Goal: Task Accomplishment & Management: Manage account settings

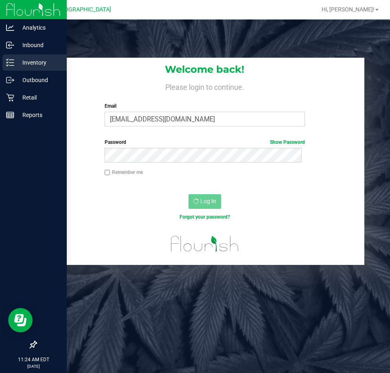
click at [17, 61] on p "Inventory" at bounding box center [38, 63] width 49 height 10
click at [13, 59] on icon at bounding box center [10, 63] width 8 height 8
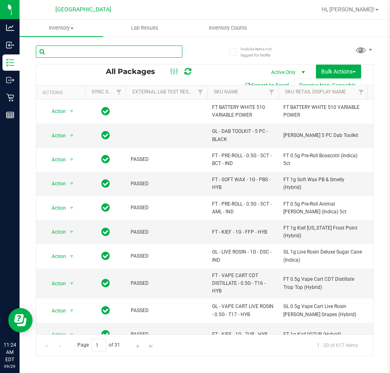
click at [76, 52] on input "text" at bounding box center [109, 52] width 146 height 12
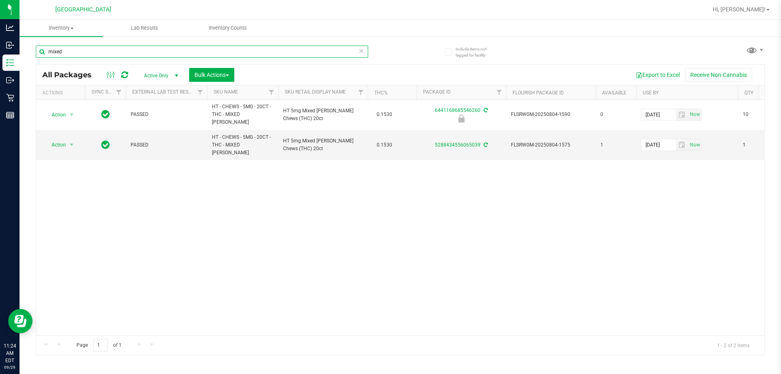
click at [87, 52] on input "mixed" at bounding box center [202, 52] width 332 height 12
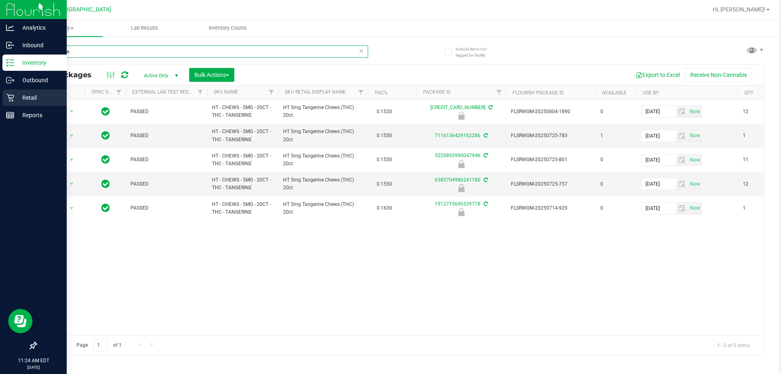
type input "tangerine"
click at [35, 102] on p "Retail" at bounding box center [38, 98] width 49 height 10
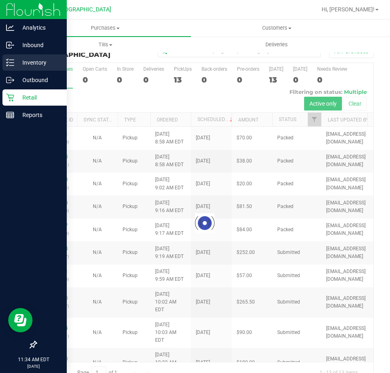
click at [15, 65] on p "Inventory" at bounding box center [38, 63] width 49 height 10
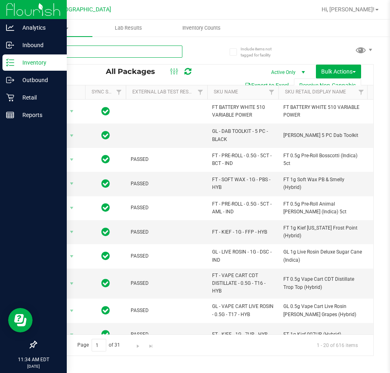
drag, startPoint x: 154, startPoint y: 52, endPoint x: 152, endPoint y: 46, distance: 6.0
click at [153, 52] on input "text" at bounding box center [109, 52] width 146 height 12
type input "variable"
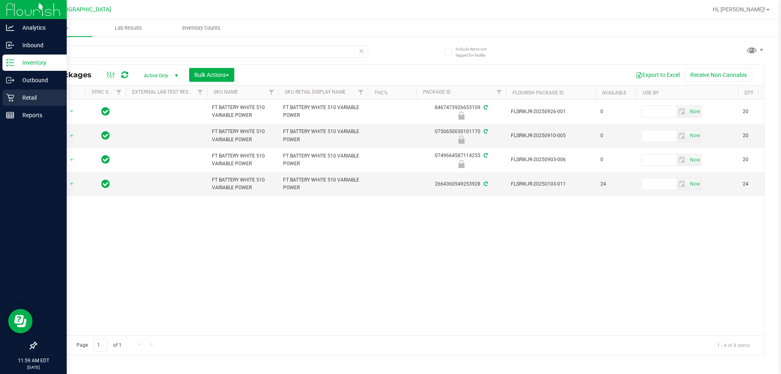
click at [16, 100] on p "Retail" at bounding box center [38, 98] width 49 height 10
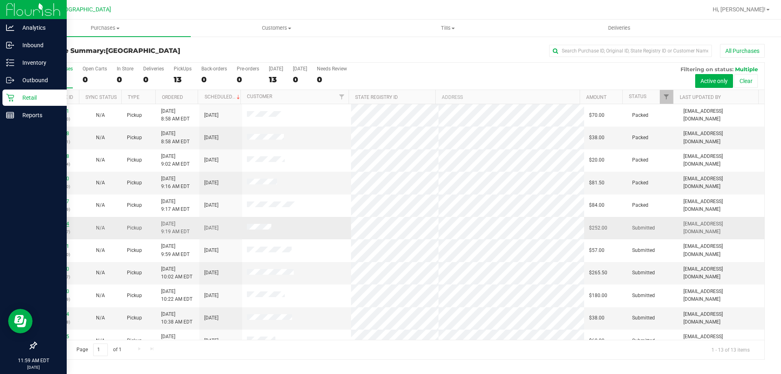
click at [59, 225] on link "12022924" at bounding box center [57, 224] width 23 height 6
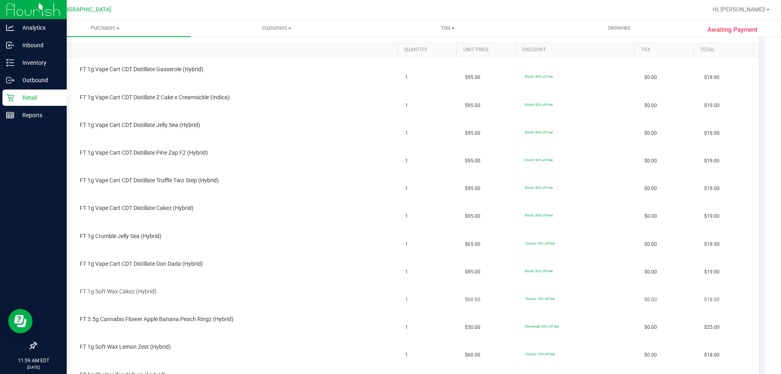
scroll to position [81, 0]
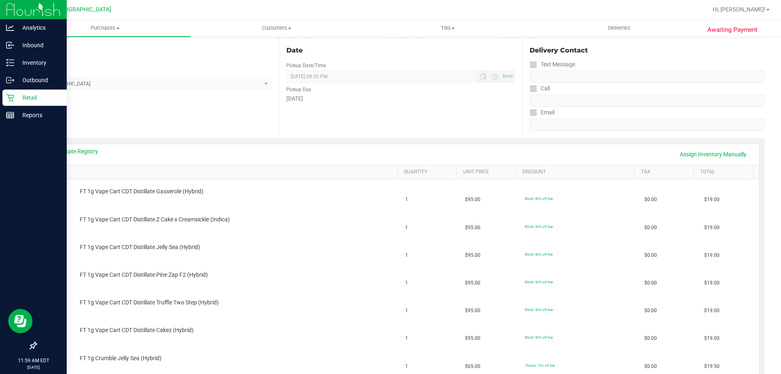
click at [91, 156] on div "View State Registry Assign Inventory Manually" at bounding box center [400, 154] width 702 height 14
click at [94, 152] on link "View State Registry" at bounding box center [73, 151] width 49 height 8
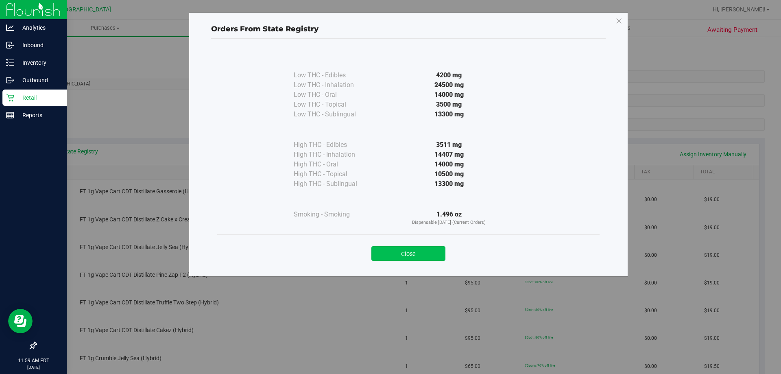
click at [389, 257] on button "Close" at bounding box center [408, 253] width 74 height 15
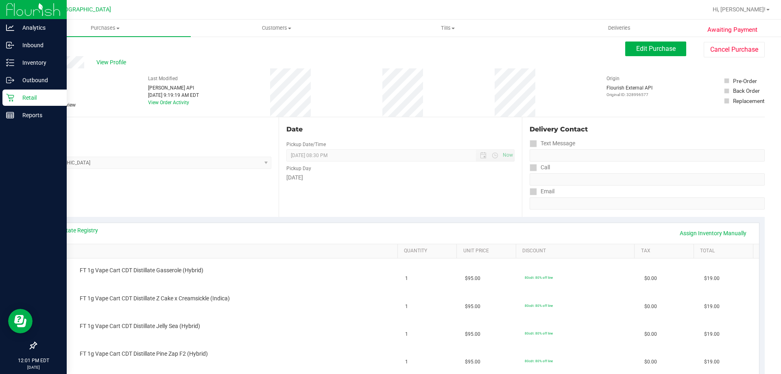
scroll to position [0, 0]
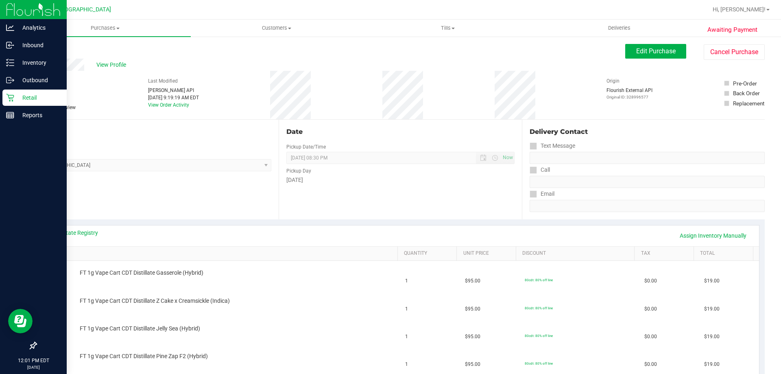
click at [19, 99] on p "Retail" at bounding box center [38, 98] width 49 height 10
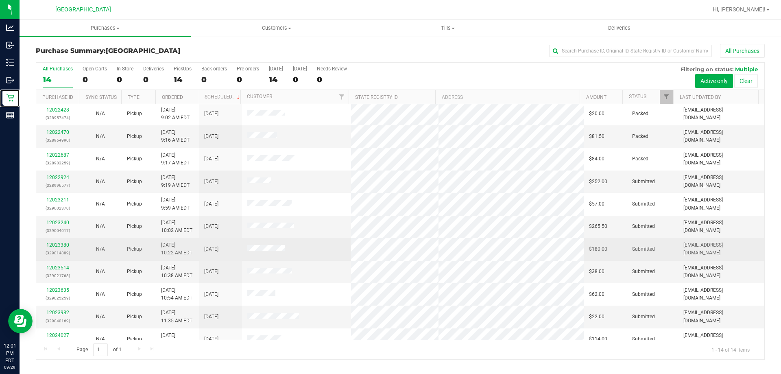
scroll to position [80, 0]
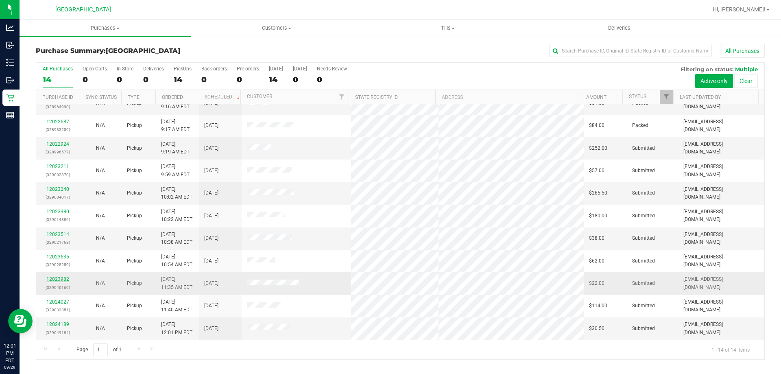
click at [54, 279] on link "12023982" at bounding box center [57, 279] width 23 height 6
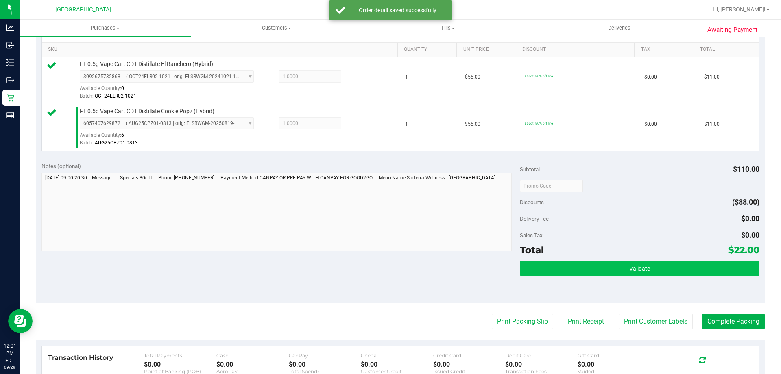
scroll to position [244, 0]
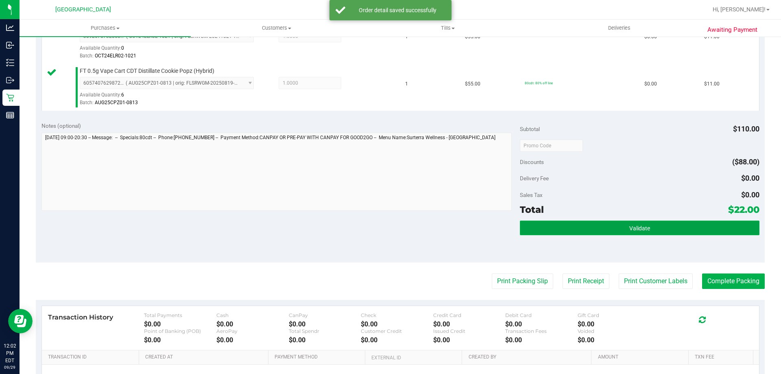
click at [389, 224] on button "Validate" at bounding box center [639, 227] width 239 height 15
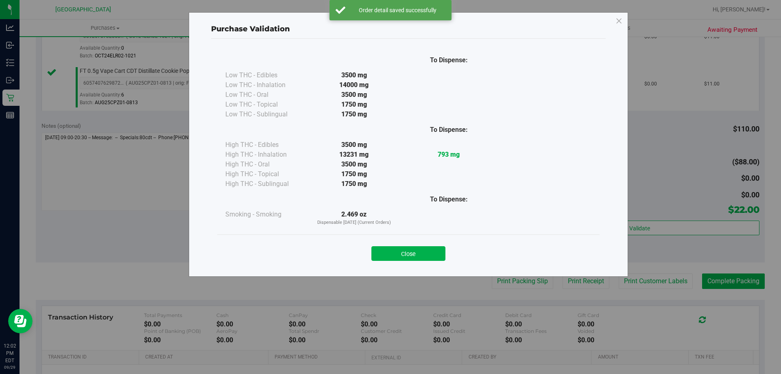
click at [389, 254] on button "Close" at bounding box center [408, 253] width 74 height 15
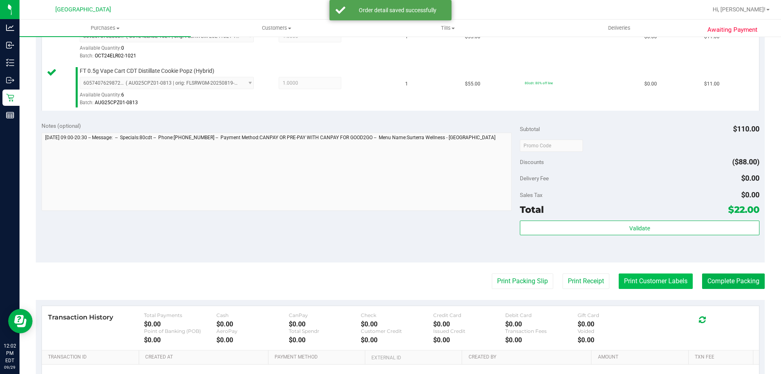
click at [389, 283] on button "Print Customer Labels" at bounding box center [655, 280] width 74 height 15
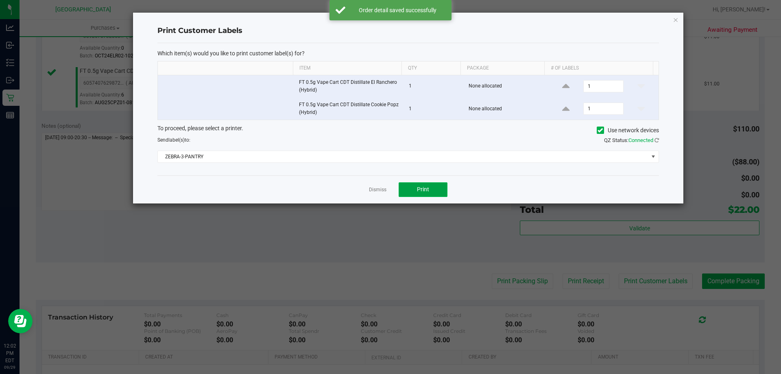
click at [389, 186] on button "Print" at bounding box center [422, 189] width 49 height 15
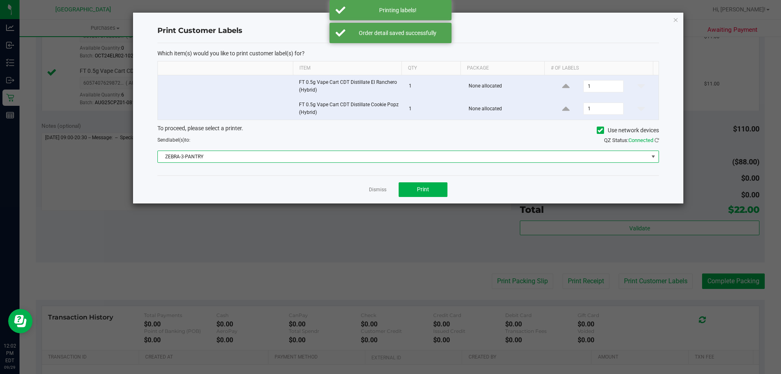
click at [389, 155] on span "ZEBRA-3-PANTRY" at bounding box center [403, 156] width 490 height 11
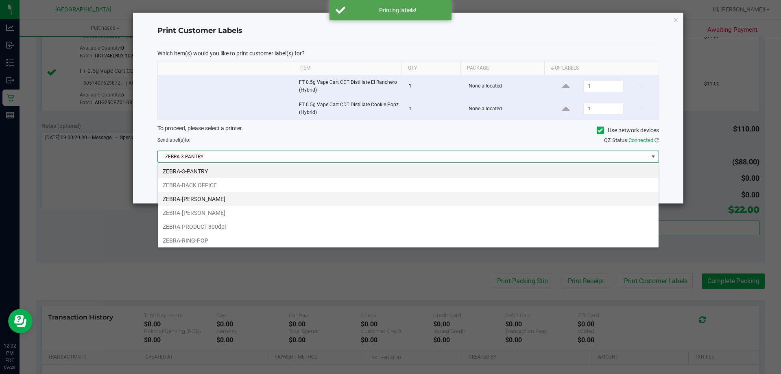
scroll to position [12, 501]
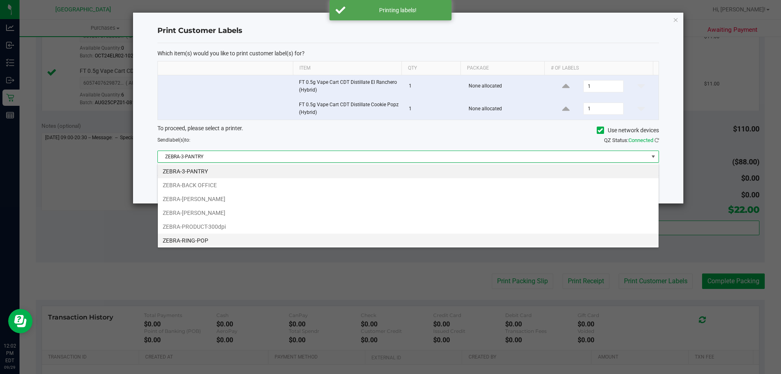
click at [226, 237] on li "ZEBRA-RING-POP" at bounding box center [408, 240] width 501 height 14
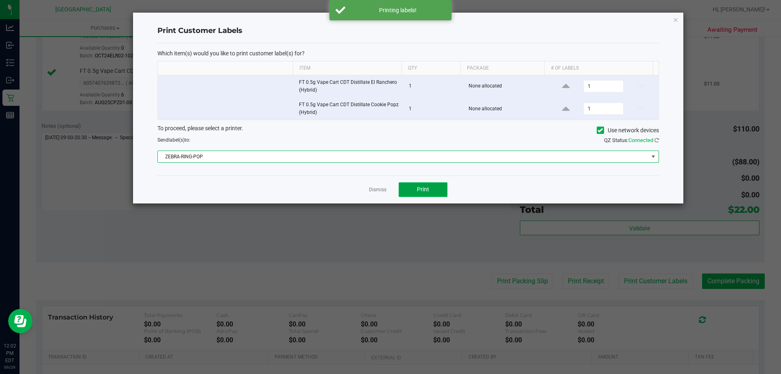
click at [389, 184] on button "Print" at bounding box center [422, 189] width 49 height 15
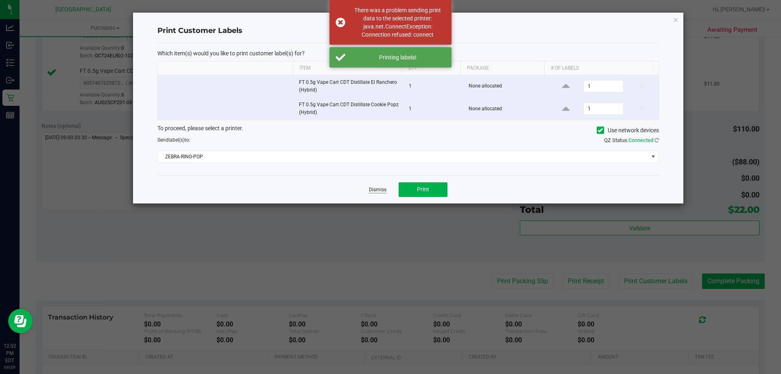
click at [381, 189] on link "Dismiss" at bounding box center [377, 189] width 17 height 7
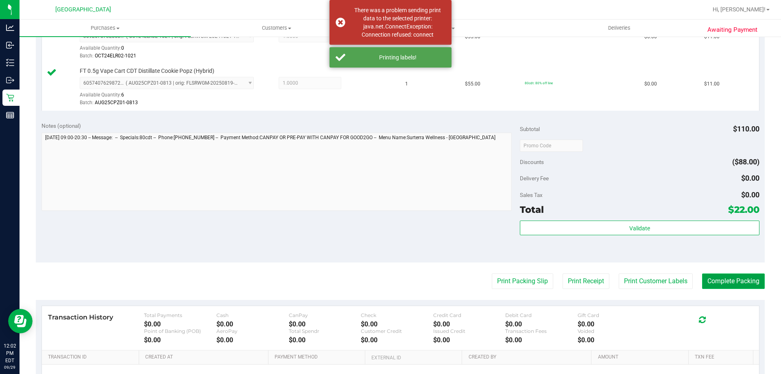
click at [389, 277] on button "Complete Packing" at bounding box center [733, 280] width 63 height 15
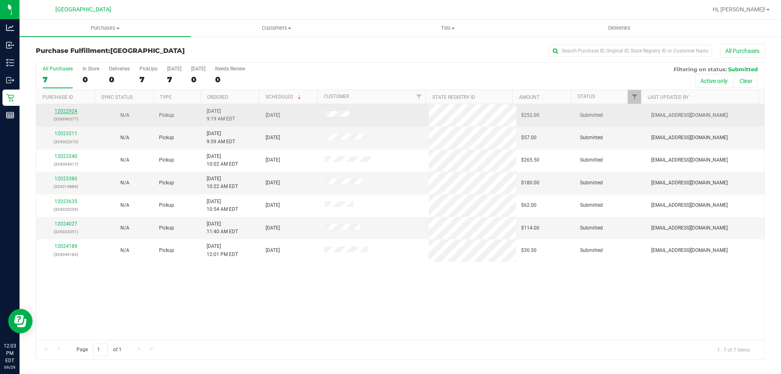
click at [66, 108] on link "12022924" at bounding box center [65, 111] width 23 height 6
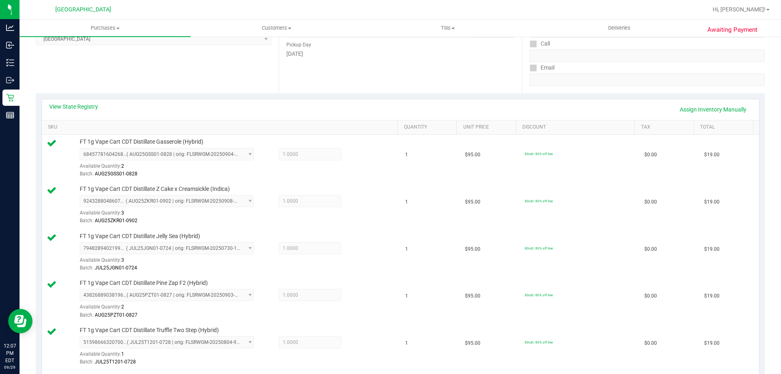
scroll to position [111, 0]
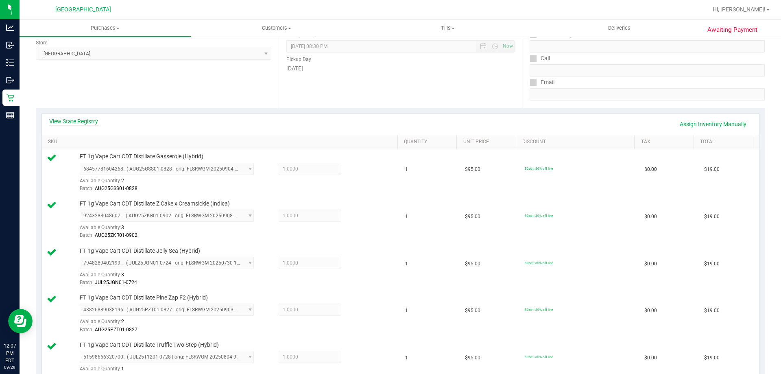
click at [68, 121] on link "View State Registry" at bounding box center [73, 121] width 49 height 8
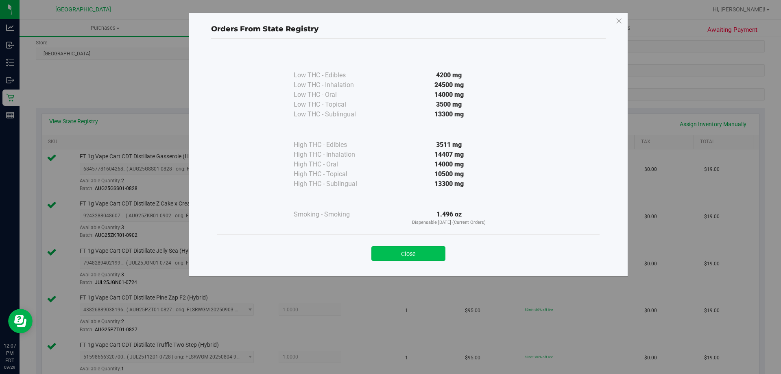
click at [389, 250] on button "Close" at bounding box center [408, 253] width 74 height 15
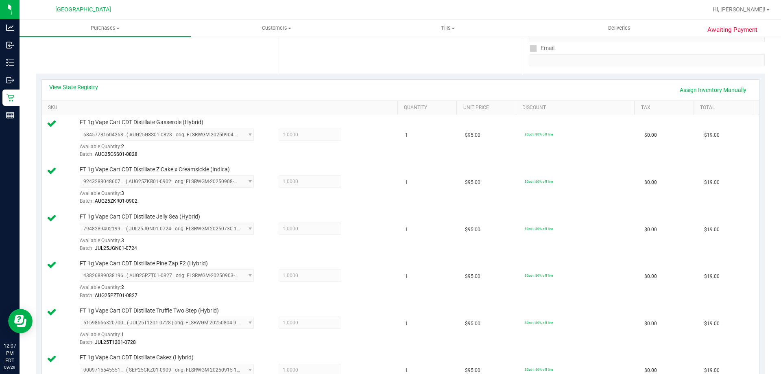
scroll to position [0, 0]
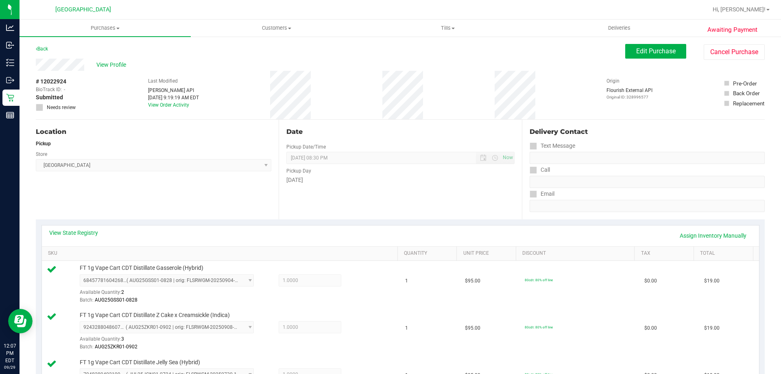
click at [69, 72] on div "# 12022924 BioTrack ID: - Submitted Needs review" at bounding box center [56, 95] width 41 height 48
click at [109, 63] on span "View Profile" at bounding box center [112, 65] width 33 height 9
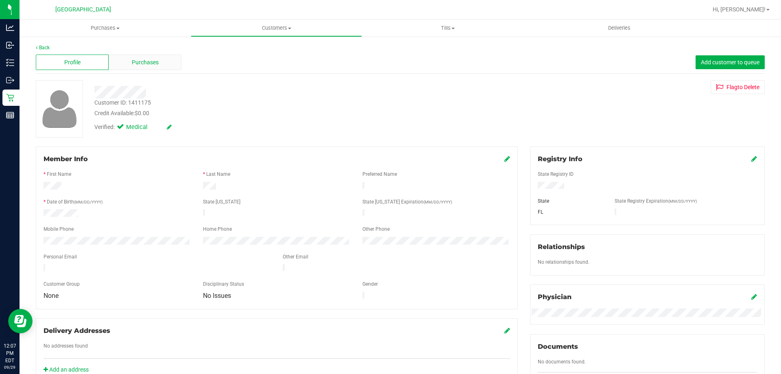
click at [132, 64] on span "Purchases" at bounding box center [145, 62] width 27 height 9
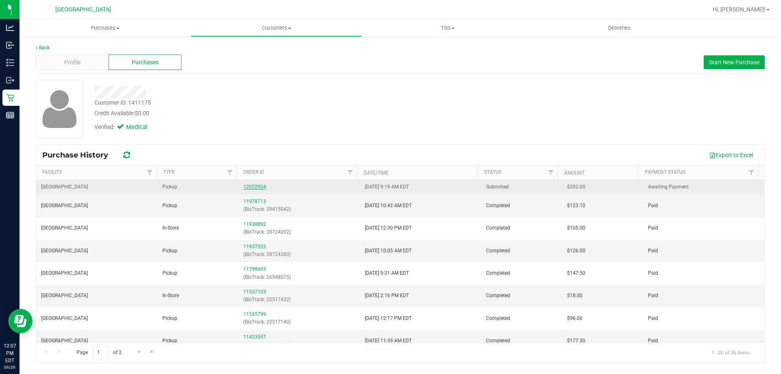
click at [247, 186] on link "12022924" at bounding box center [254, 187] width 23 height 6
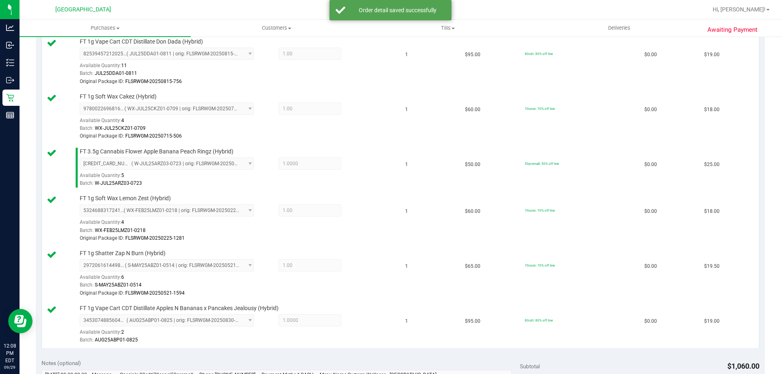
scroll to position [854, 0]
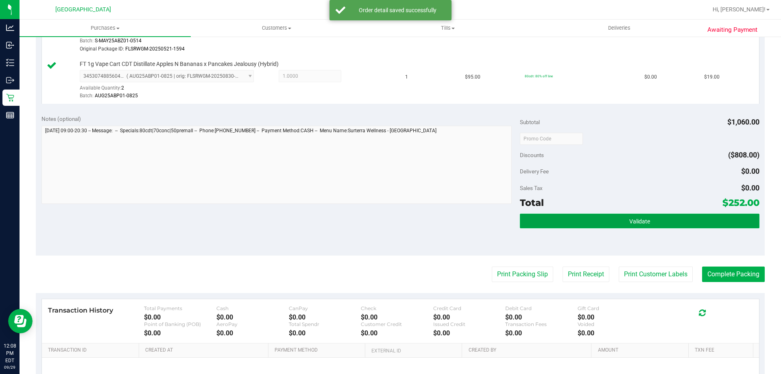
click at [389, 218] on button "Validate" at bounding box center [639, 220] width 239 height 15
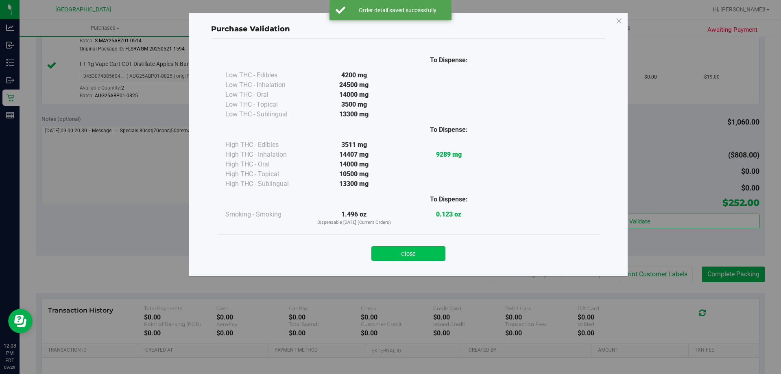
click at [389, 250] on button "Close" at bounding box center [408, 253] width 74 height 15
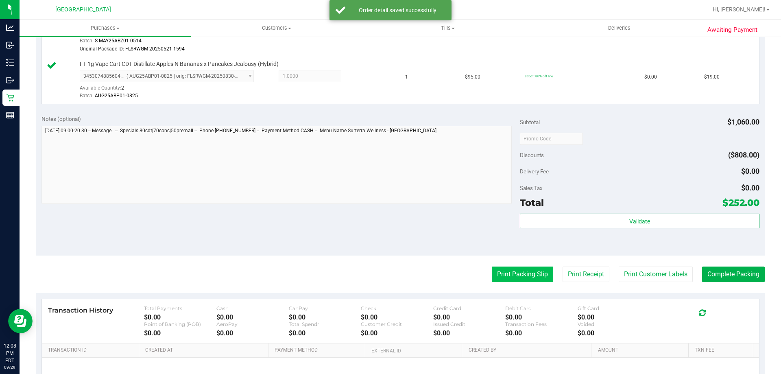
click at [389, 273] on button "Print Packing Slip" at bounding box center [522, 273] width 61 height 15
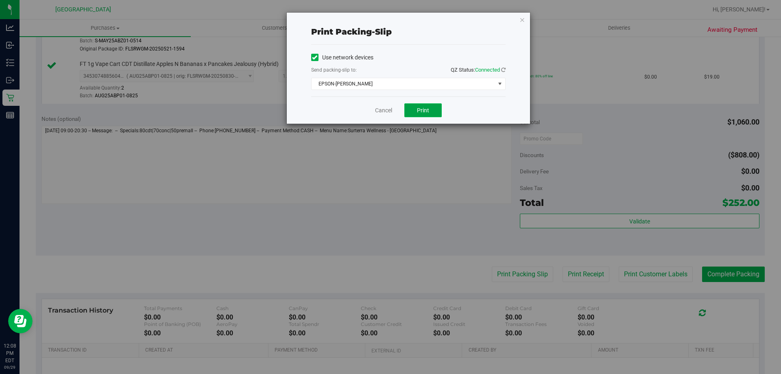
click at [389, 109] on button "Print" at bounding box center [422, 110] width 37 height 14
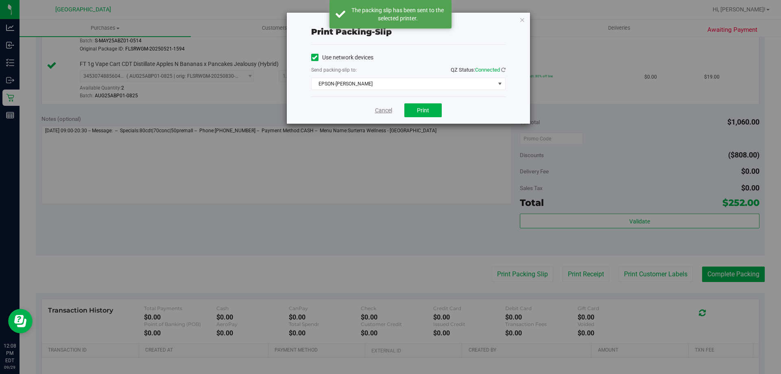
click at [384, 111] on link "Cancel" at bounding box center [383, 110] width 17 height 9
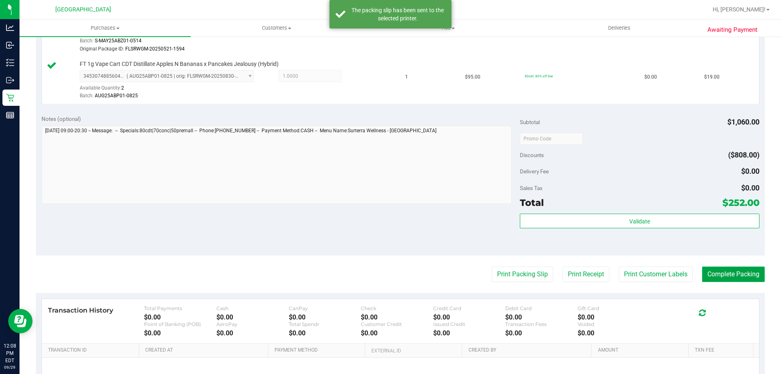
click at [389, 276] on button "Complete Packing" at bounding box center [733, 273] width 63 height 15
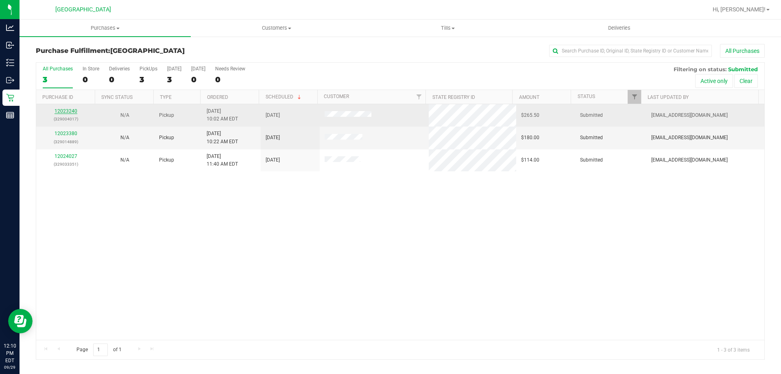
click at [75, 109] on link "12023240" at bounding box center [65, 111] width 23 height 6
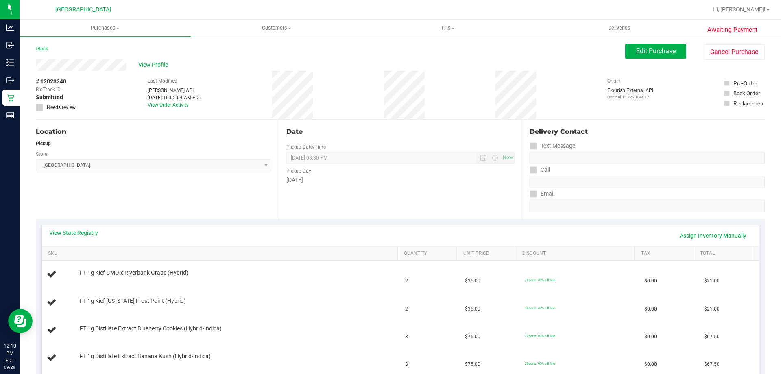
click at [85, 227] on div "View State Registry Assign Inventory Manually" at bounding box center [400, 235] width 717 height 21
click at [83, 232] on link "View State Registry" at bounding box center [73, 233] width 49 height 8
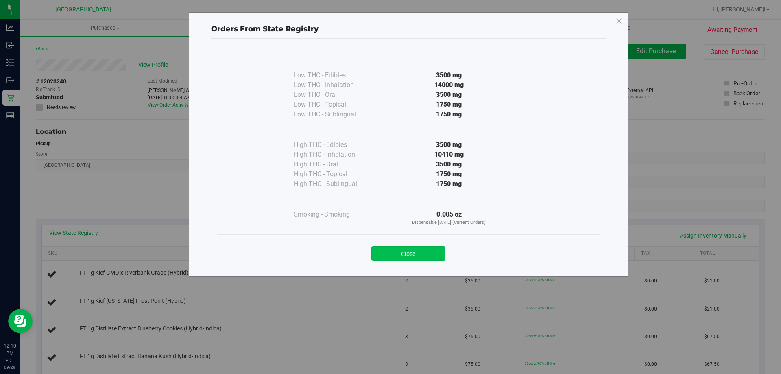
click at [389, 253] on button "Close" at bounding box center [408, 253] width 74 height 15
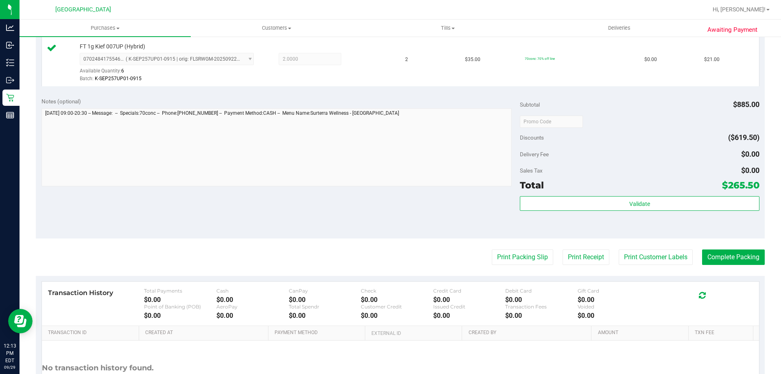
scroll to position [455, 0]
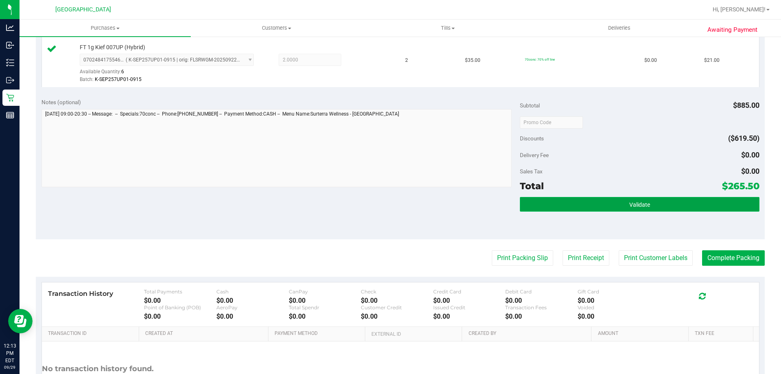
click at [389, 205] on span "Validate" at bounding box center [639, 204] width 21 height 7
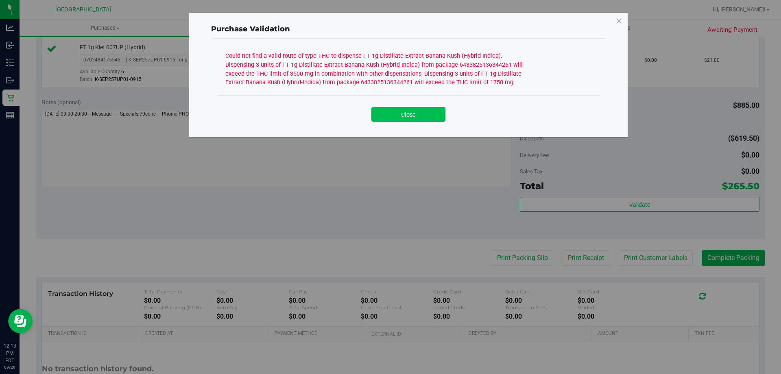
click at [389, 117] on button "Close" at bounding box center [408, 114] width 74 height 15
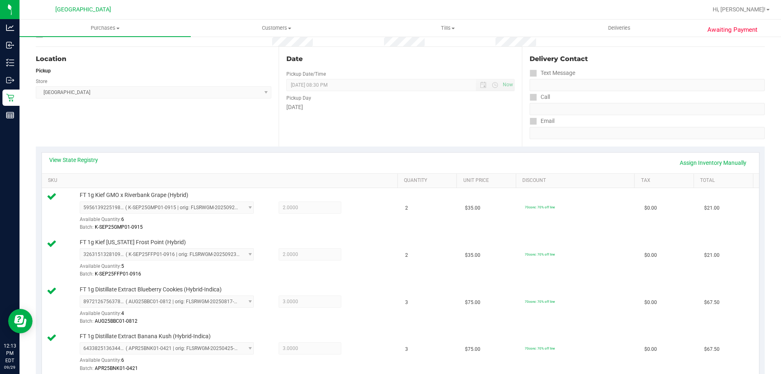
scroll to position [72, 0]
click at [81, 163] on link "View State Registry" at bounding box center [73, 161] width 49 height 8
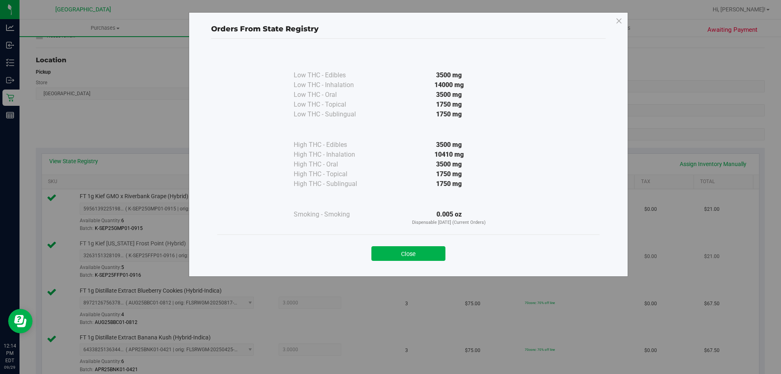
click at [389, 249] on button "Close" at bounding box center [408, 253] width 74 height 15
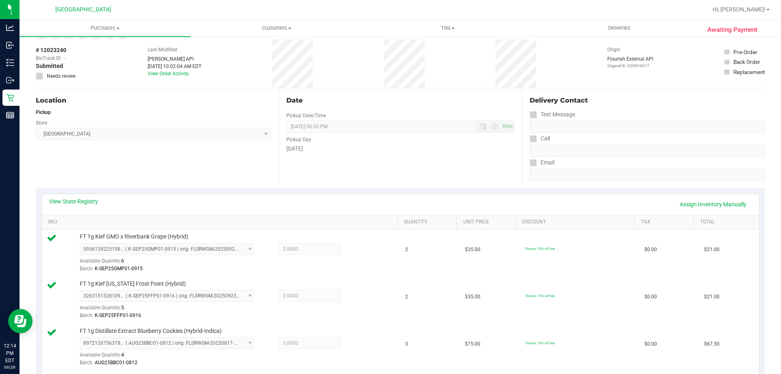
scroll to position [0, 0]
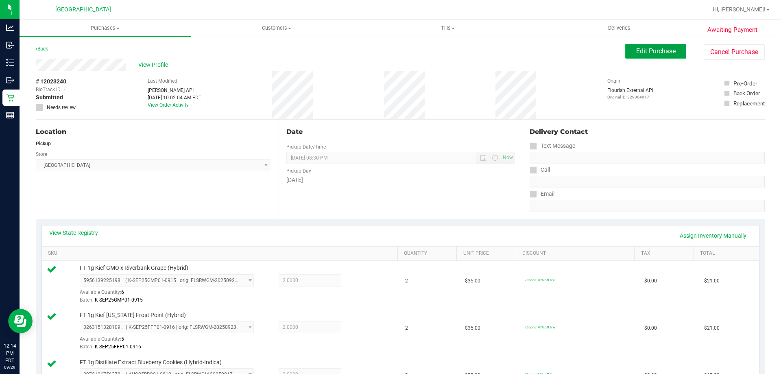
click at [389, 48] on span "Edit Purchase" at bounding box center [655, 51] width 39 height 8
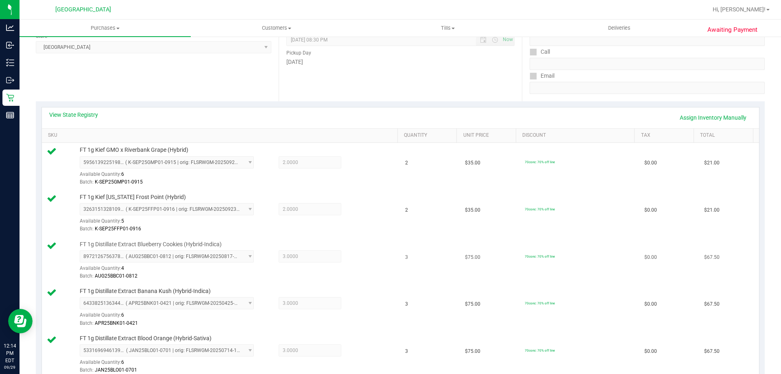
scroll to position [122, 0]
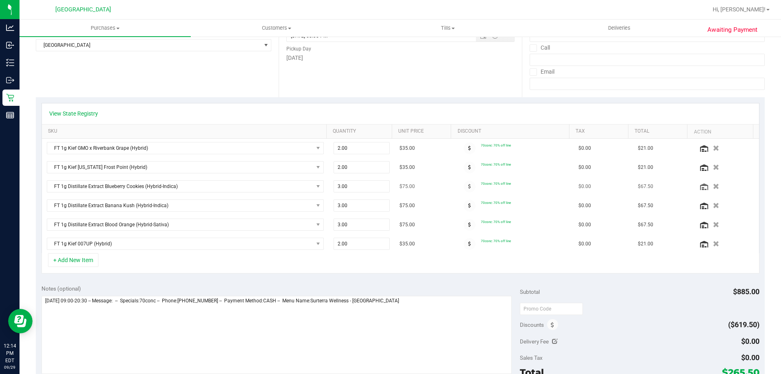
click at [389, 187] on icon "button" at bounding box center [716, 186] width 6 height 6
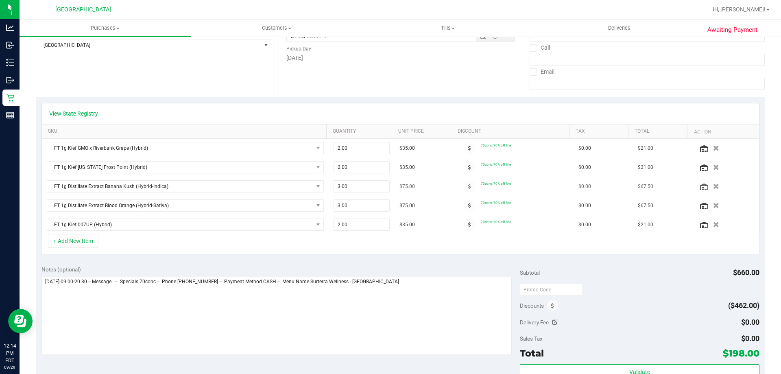
click at [389, 191] on td at bounding box center [725, 186] width 66 height 19
click at [389, 185] on icon "button" at bounding box center [715, 186] width 7 height 6
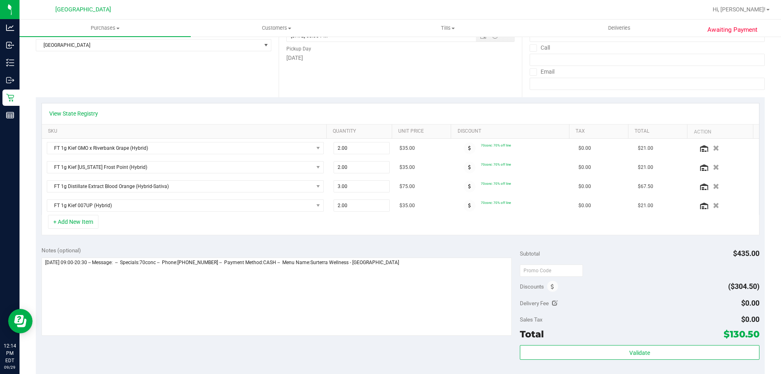
click at [389, 185] on icon "button" at bounding box center [716, 186] width 6 height 6
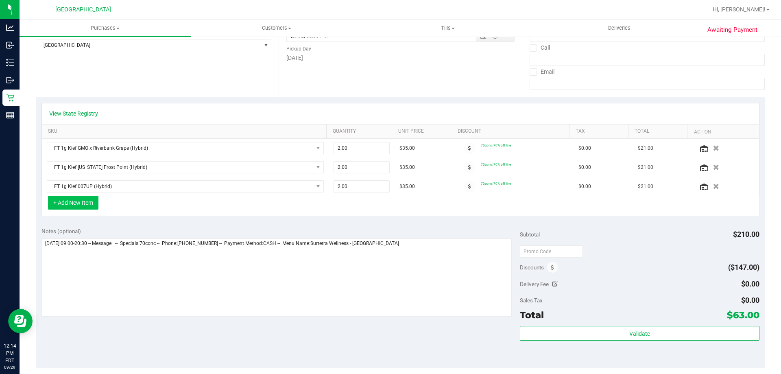
click at [89, 206] on button "+ Add New Item" at bounding box center [73, 203] width 50 height 14
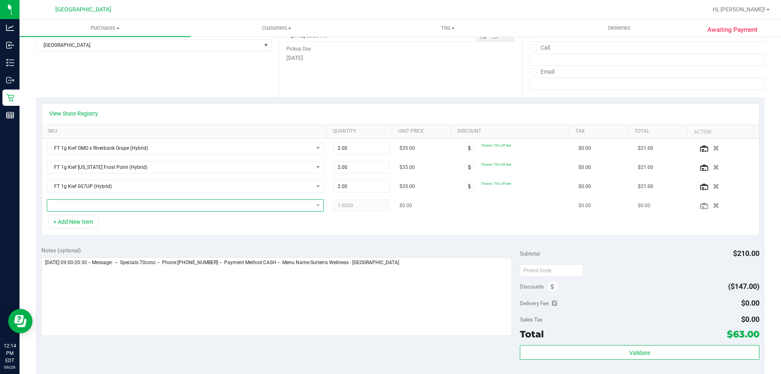
click at [109, 207] on span "NO DATA FOUND" at bounding box center [180, 205] width 266 height 11
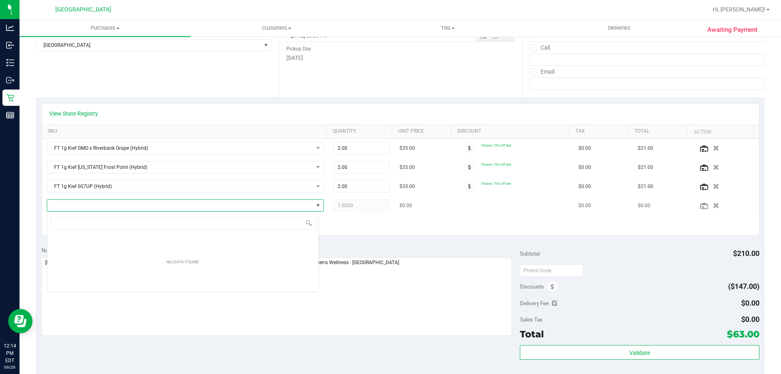
scroll to position [12, 272]
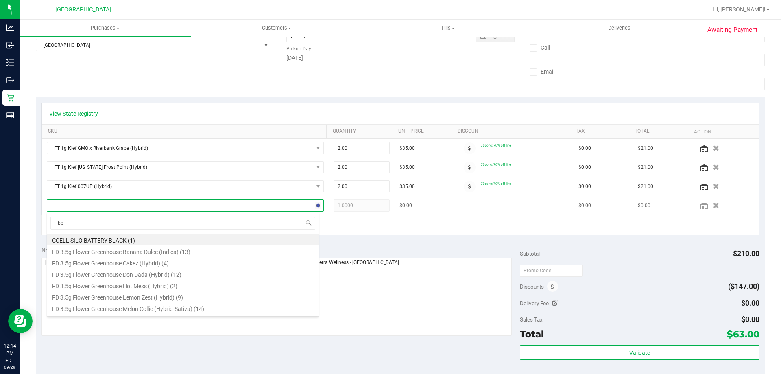
type input "bbc"
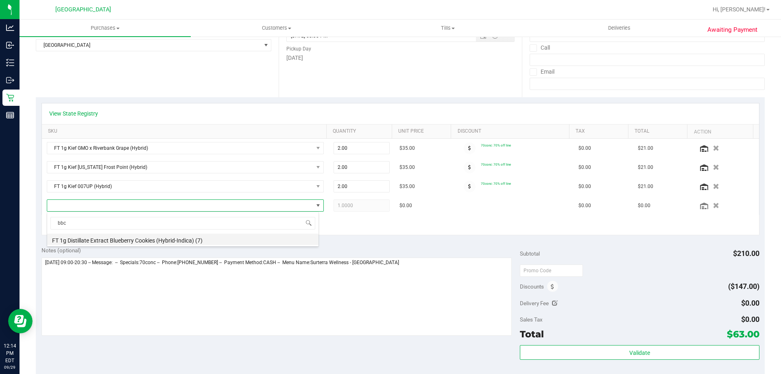
click at [102, 237] on li "FT 1g Distillate Extract Blueberry Cookies (Hybrid-Indica) (7)" at bounding box center [182, 238] width 271 height 11
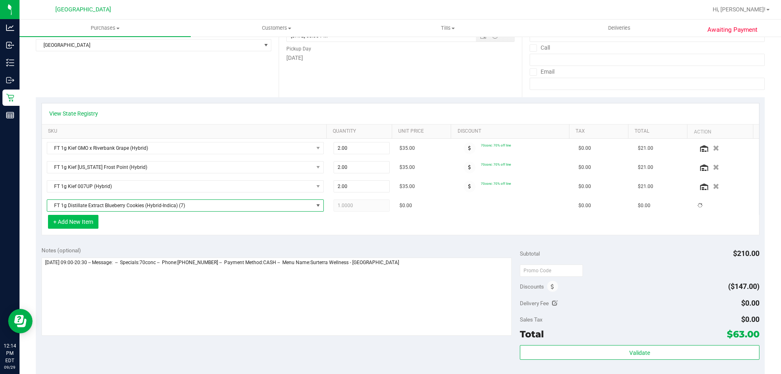
click at [92, 224] on button "+ Add New Item" at bounding box center [73, 222] width 50 height 14
click at [75, 220] on button "+ Add New Item" at bounding box center [73, 222] width 50 height 14
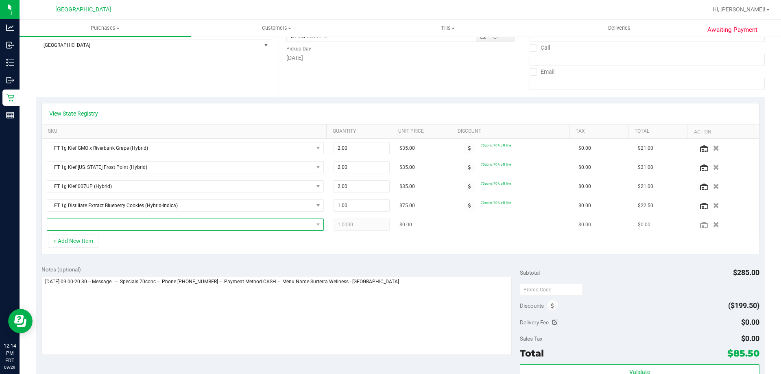
click at [91, 222] on span "NO DATA FOUND" at bounding box center [180, 224] width 266 height 11
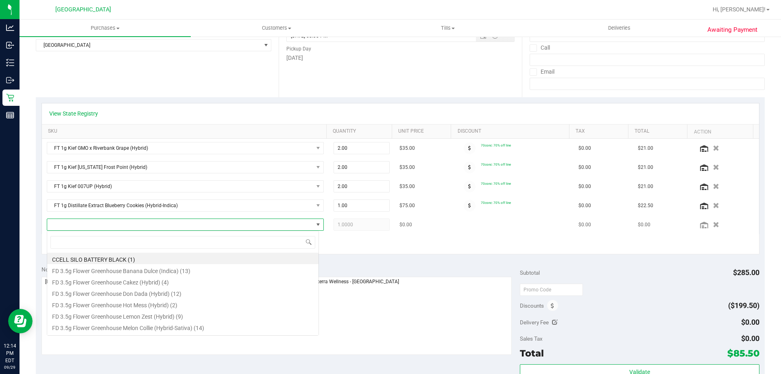
scroll to position [12, 270]
type input "bnk"
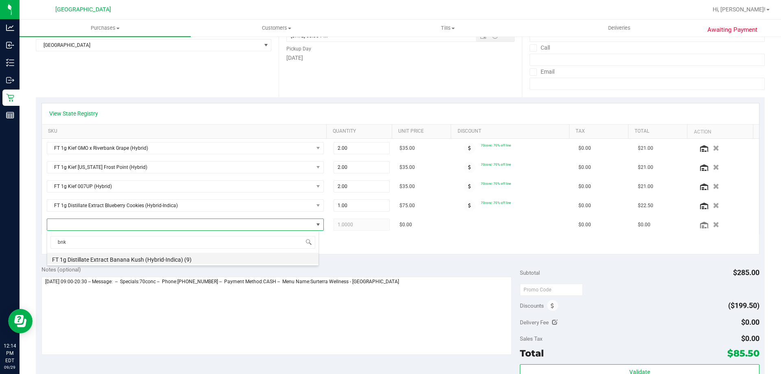
click at [95, 260] on li "FT 1g Distillate Extract Banana Kush (Hybrid-Indica) (9)" at bounding box center [182, 258] width 271 height 11
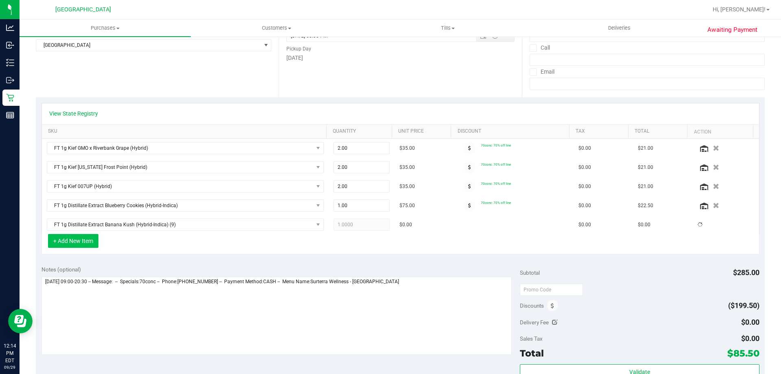
click at [82, 240] on button "+ Add New Item" at bounding box center [73, 241] width 50 height 14
click at [87, 240] on button "+ Add New Item" at bounding box center [73, 241] width 50 height 14
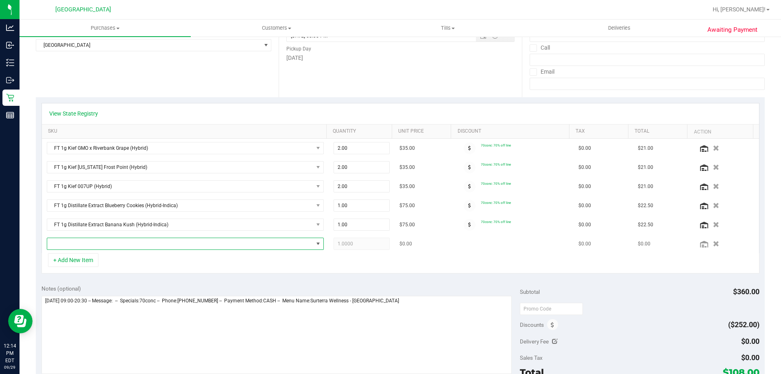
click at [85, 244] on span "NO DATA FOUND" at bounding box center [180, 243] width 266 height 11
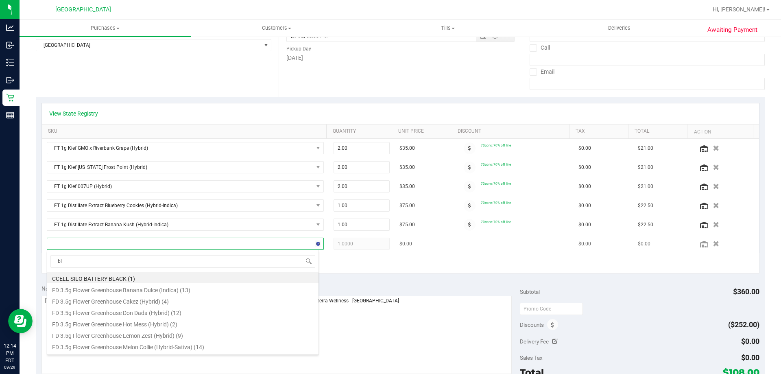
type input "blo"
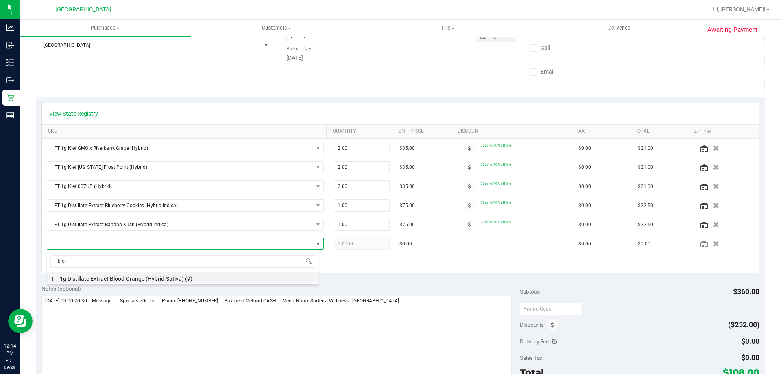
click at [122, 276] on li "FT 1g Distillate Extract Blood Orange (Hybrid-Sativa) (9)" at bounding box center [182, 277] width 271 height 11
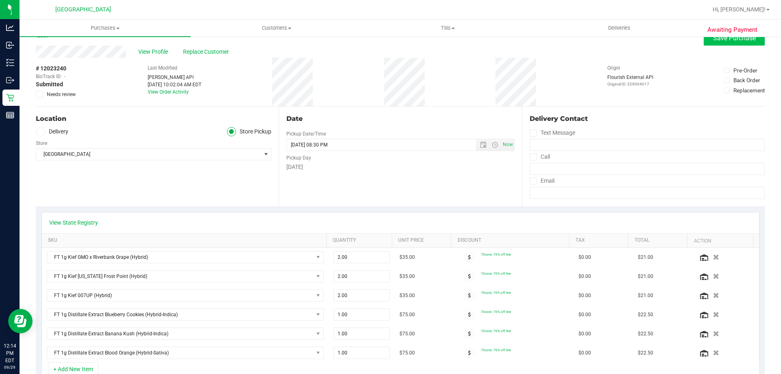
scroll to position [0, 0]
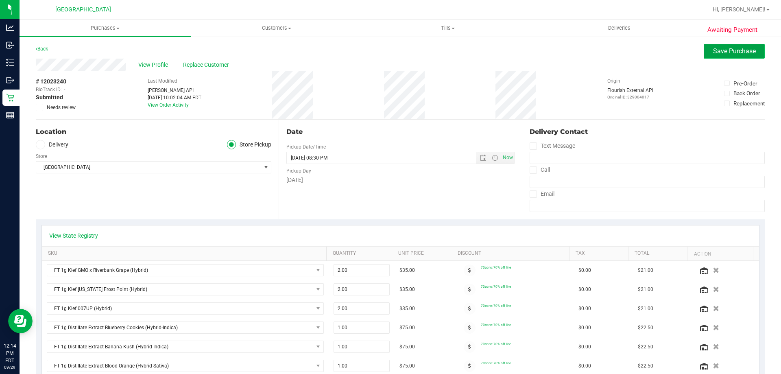
click at [389, 52] on span "Save Purchase" at bounding box center [734, 51] width 43 height 8
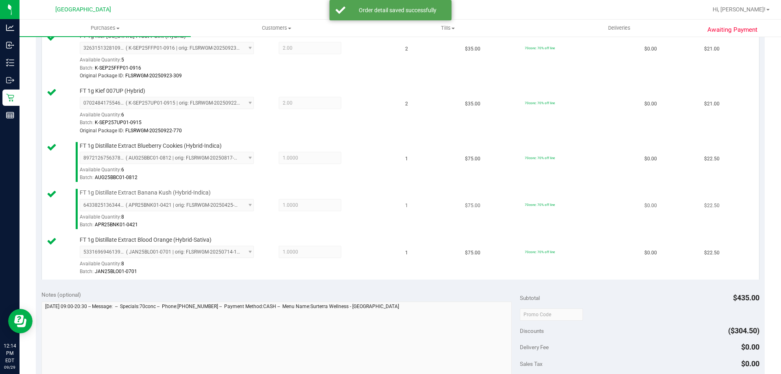
scroll to position [338, 0]
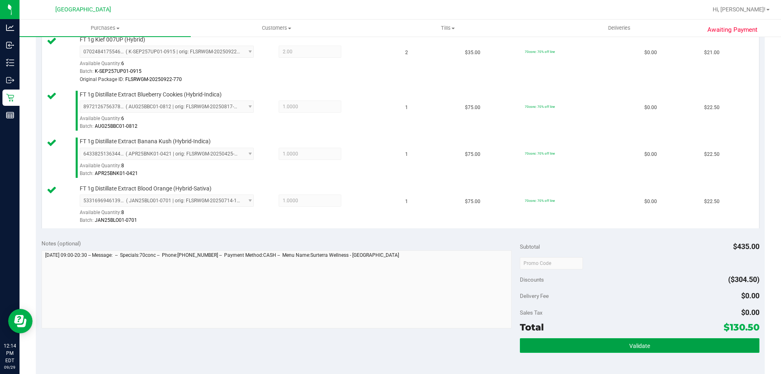
click at [389, 347] on button "Validate" at bounding box center [639, 345] width 239 height 15
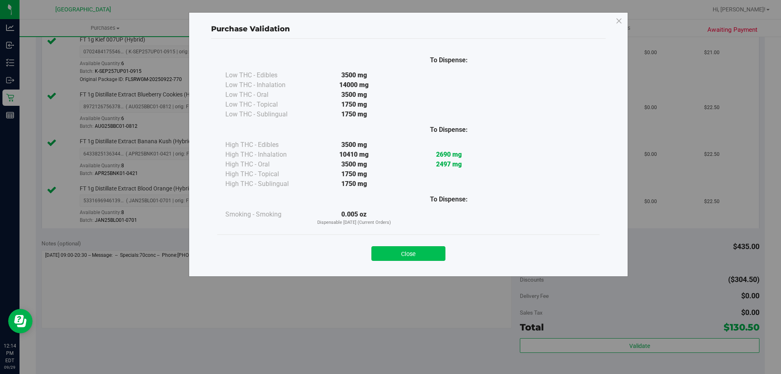
click at [389, 258] on button "Close" at bounding box center [408, 253] width 74 height 15
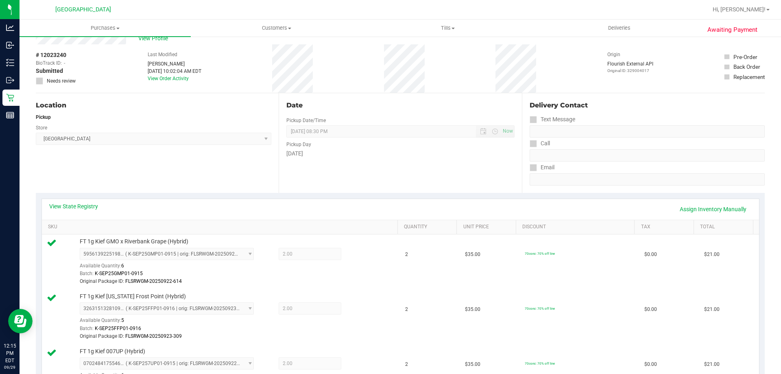
scroll to position [0, 0]
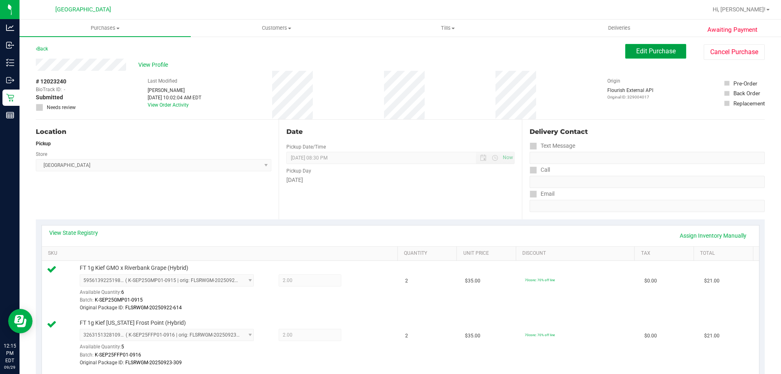
click at [389, 54] on span "Edit Purchase" at bounding box center [655, 51] width 39 height 8
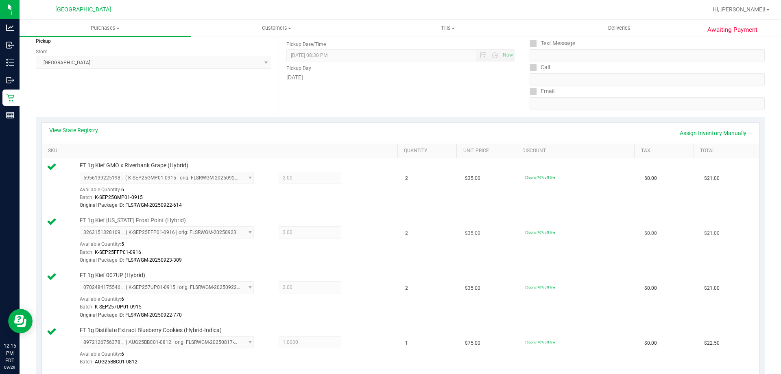
scroll to position [163, 0]
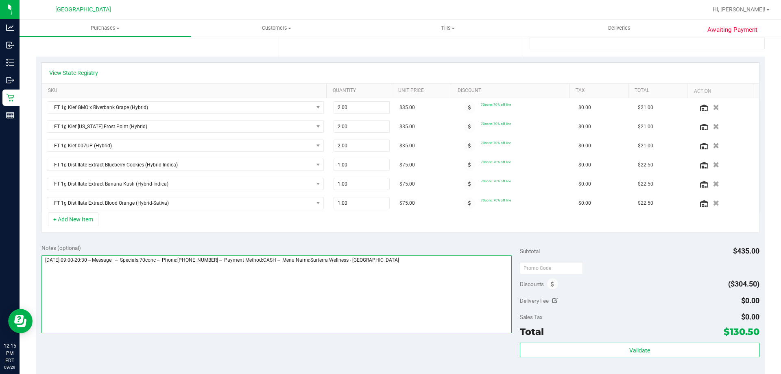
click at [389, 272] on textarea at bounding box center [276, 294] width 470 height 78
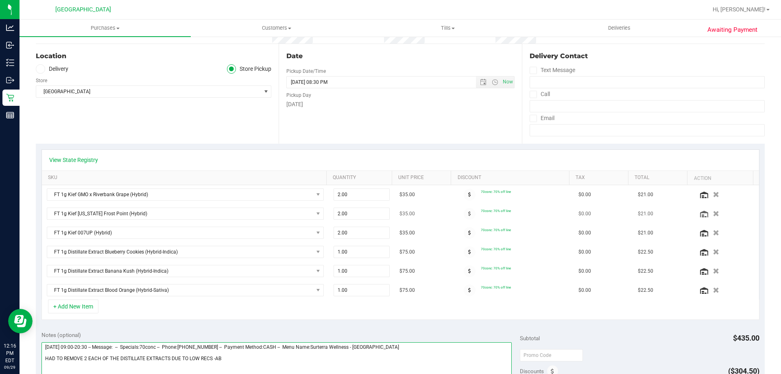
scroll to position [41, 0]
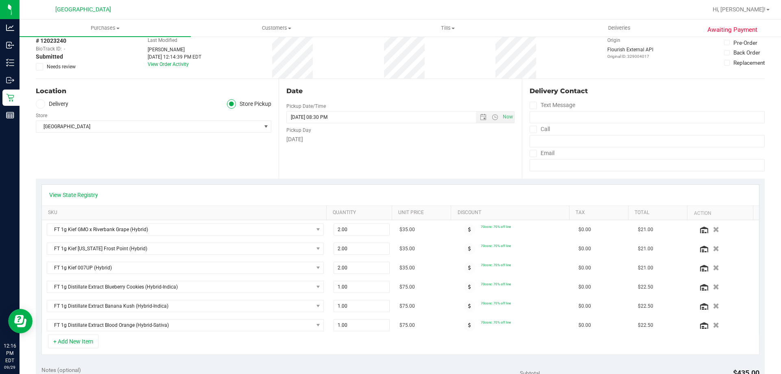
type textarea "[DATE] 09:00-20:30 -- Message: -- Specials:70conc -- Phone:[PHONE_NUMBER] -- Pa…"
drag, startPoint x: 41, startPoint y: 67, endPoint x: 95, endPoint y: 79, distance: 55.0
click at [43, 67] on label "Needs review" at bounding box center [56, 66] width 41 height 7
click at [43, 69] on span at bounding box center [39, 66] width 7 height 7
click at [0, 0] on input "Needs review" at bounding box center [0, 0] width 0 height 0
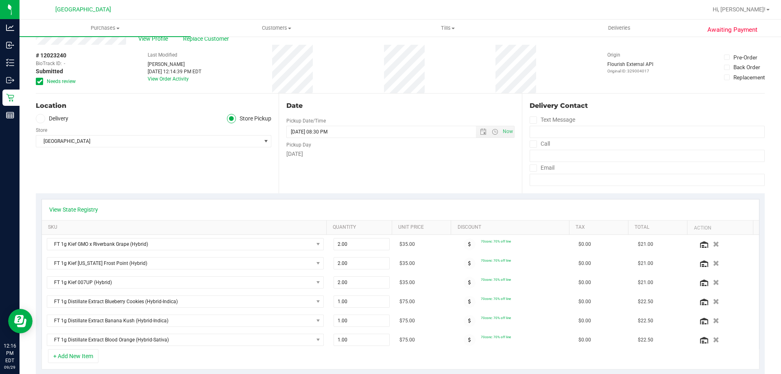
scroll to position [0, 0]
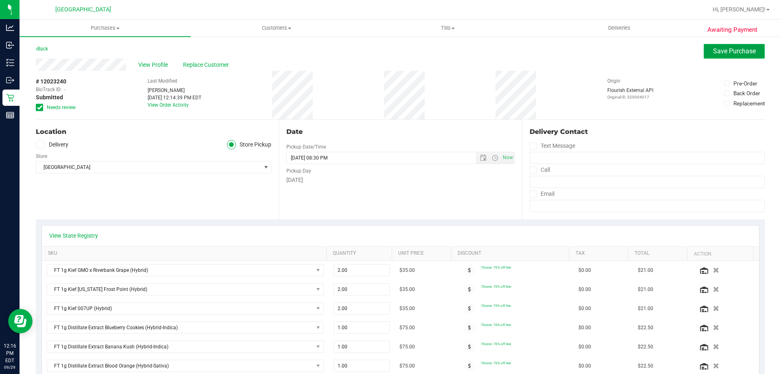
click at [389, 55] on button "Save Purchase" at bounding box center [733, 51] width 61 height 15
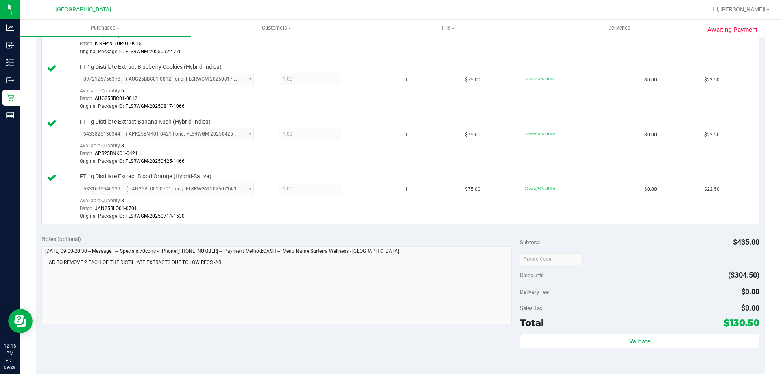
scroll to position [447, 0]
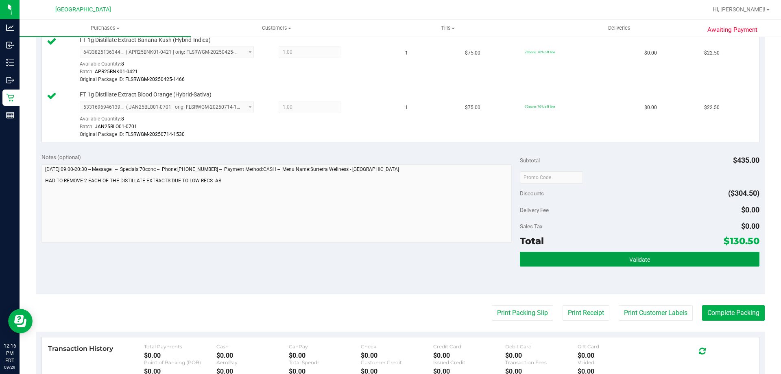
click at [389, 259] on button "Validate" at bounding box center [639, 259] width 239 height 15
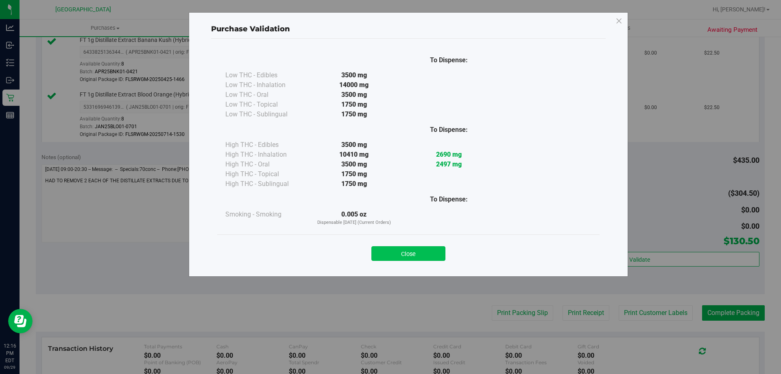
click at [389, 251] on button "Close" at bounding box center [408, 253] width 74 height 15
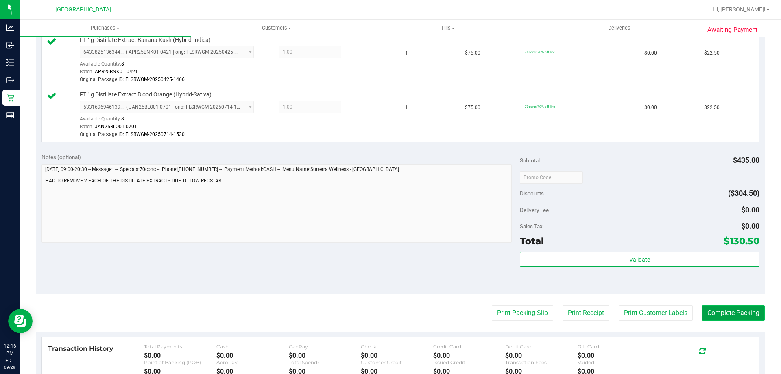
click at [389, 315] on button "Complete Packing" at bounding box center [733, 312] width 63 height 15
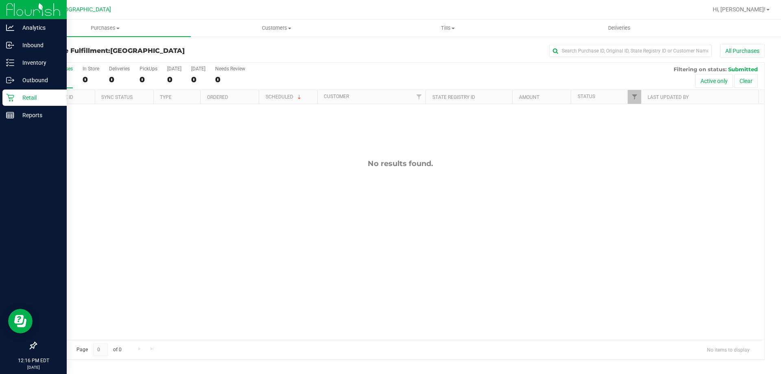
click at [35, 98] on p "Retail" at bounding box center [38, 98] width 49 height 10
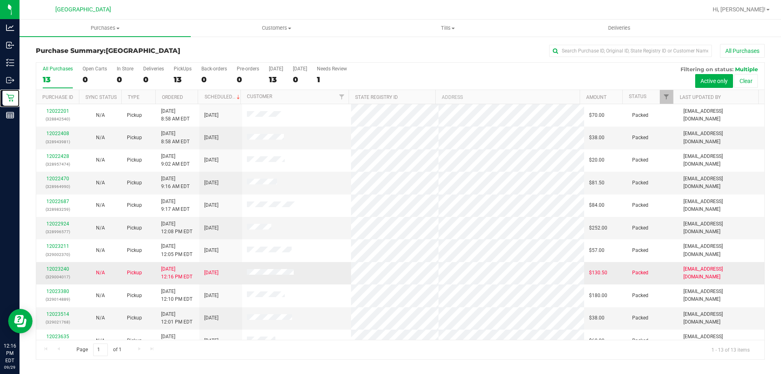
scroll to position [57, 0]
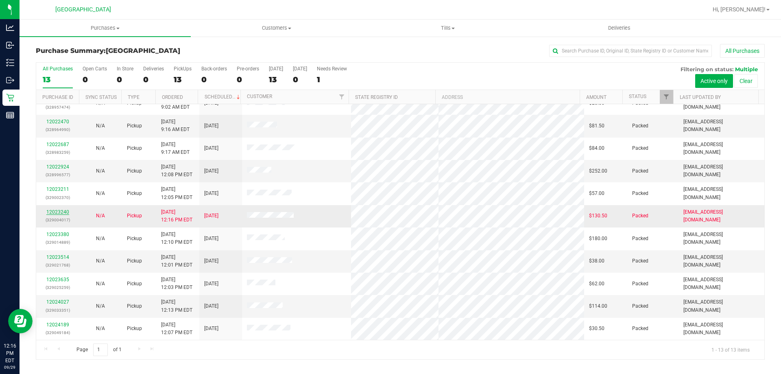
click at [60, 213] on link "12023240" at bounding box center [57, 212] width 23 height 6
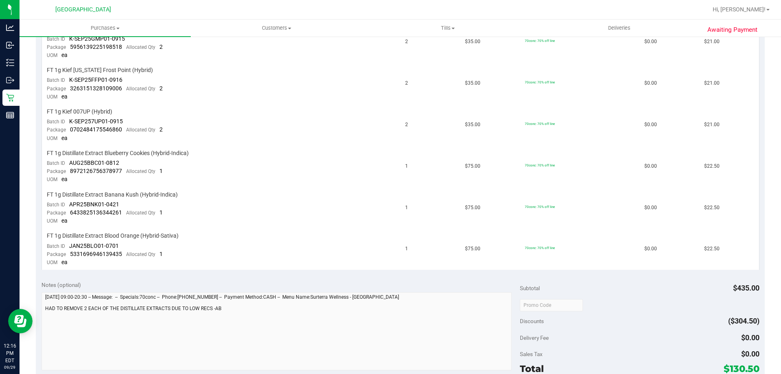
scroll to position [325, 0]
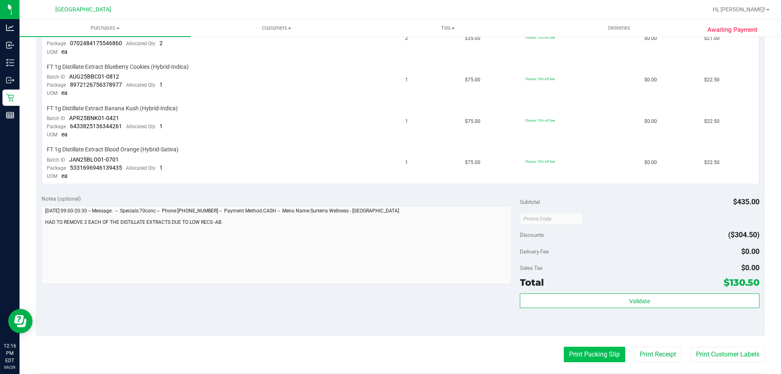
click at [389, 355] on button "Print Packing Slip" at bounding box center [594, 353] width 61 height 15
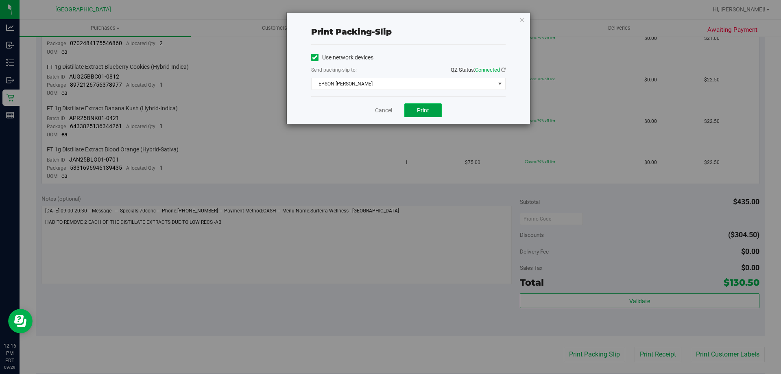
click at [389, 109] on button "Print" at bounding box center [422, 110] width 37 height 14
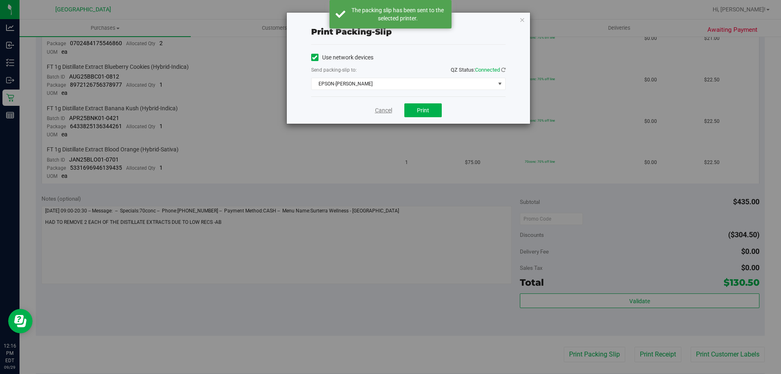
click at [389, 112] on link "Cancel" at bounding box center [383, 110] width 17 height 9
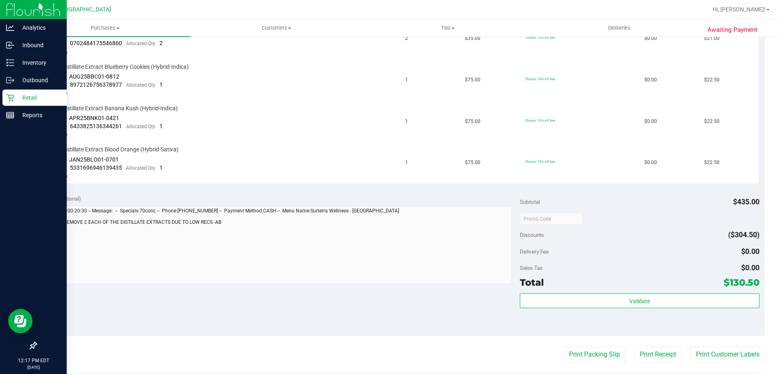
click at [29, 94] on p "Retail" at bounding box center [38, 98] width 49 height 10
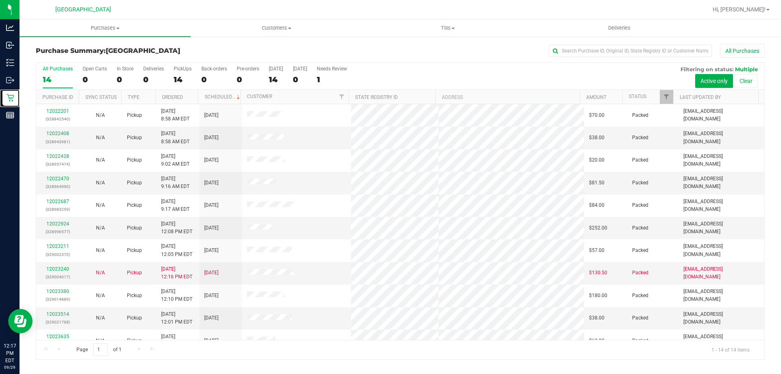
scroll to position [80, 0]
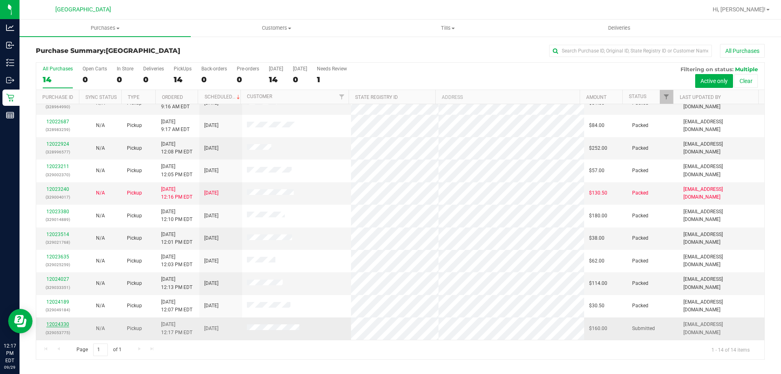
click at [51, 324] on link "12024330" at bounding box center [57, 324] width 23 height 6
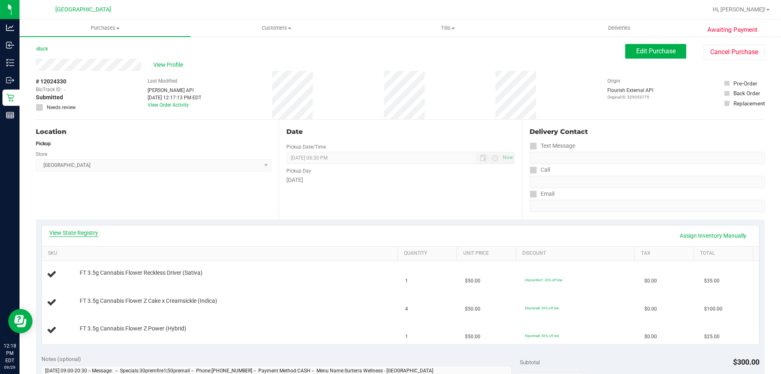
click at [66, 233] on link "View State Registry" at bounding box center [73, 233] width 49 height 8
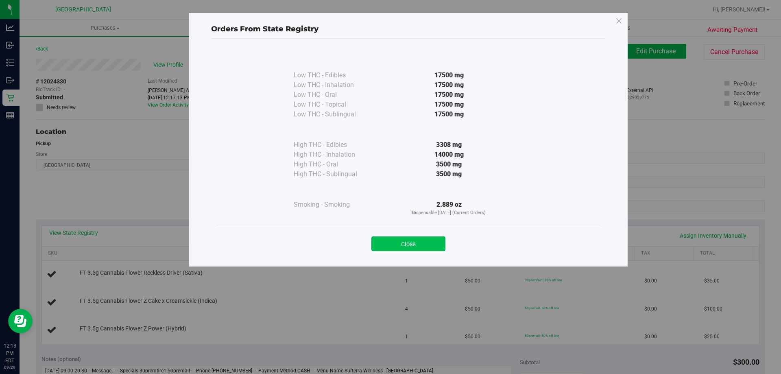
click at [389, 242] on button "Close" at bounding box center [408, 243] width 74 height 15
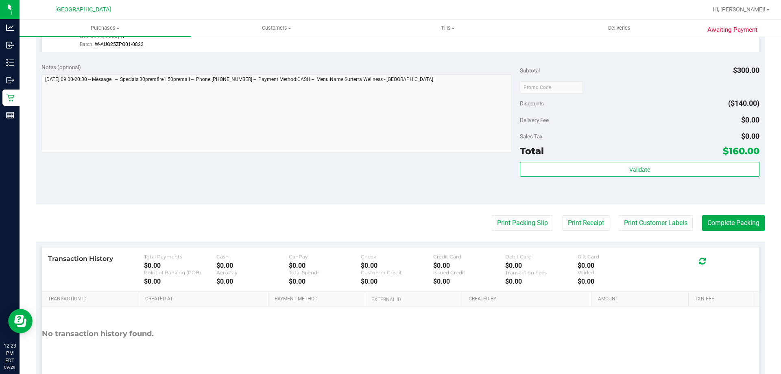
scroll to position [385, 0]
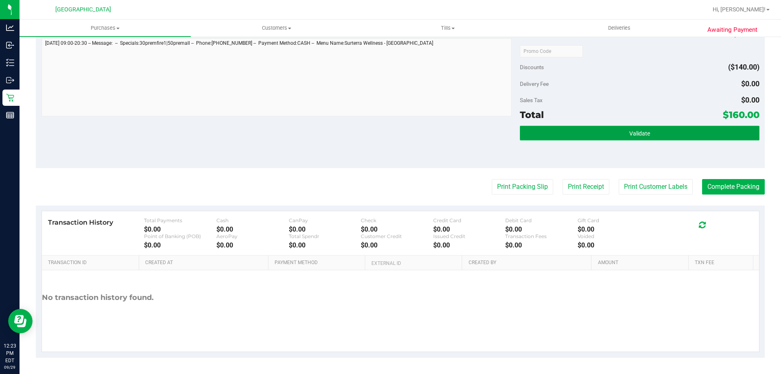
click at [389, 139] on button "Validate" at bounding box center [639, 133] width 239 height 15
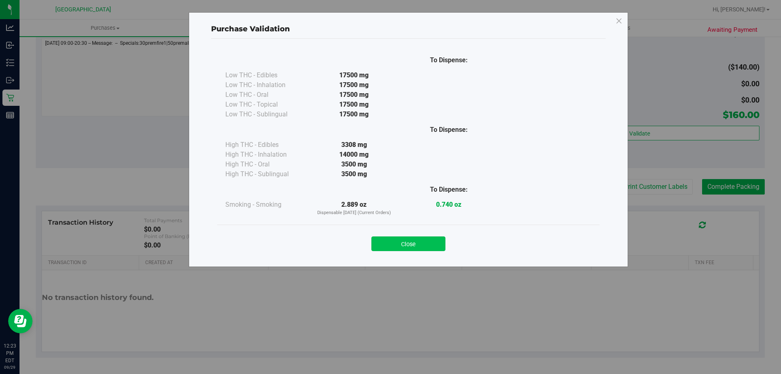
click at [389, 247] on button "Close" at bounding box center [408, 243] width 74 height 15
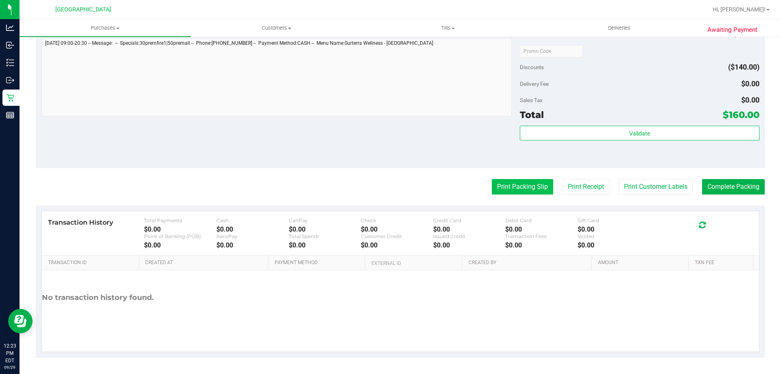
click at [389, 187] on button "Print Packing Slip" at bounding box center [522, 186] width 61 height 15
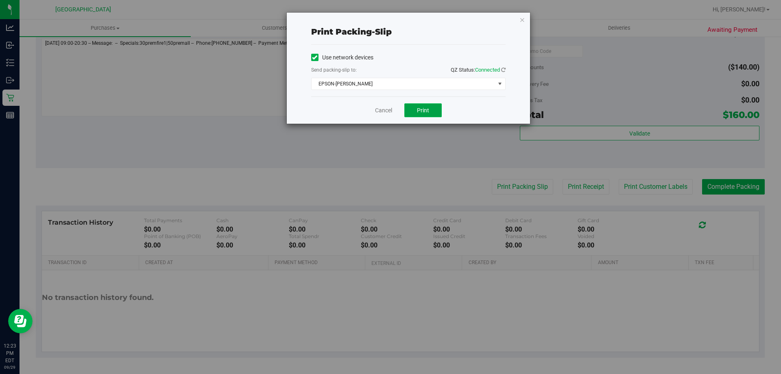
click at [389, 107] on button "Print" at bounding box center [422, 110] width 37 height 14
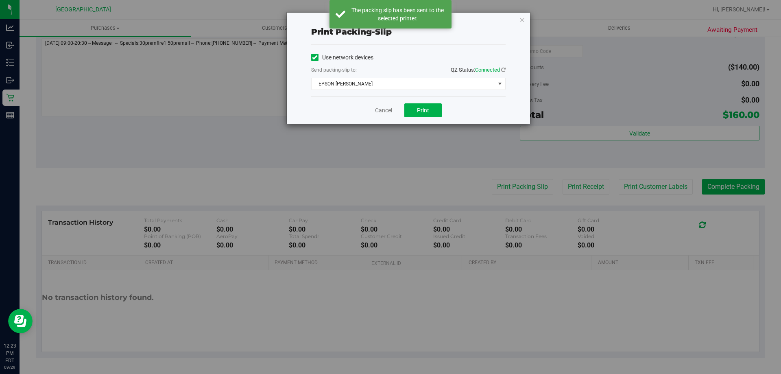
click at [383, 107] on link "Cancel" at bounding box center [383, 110] width 17 height 9
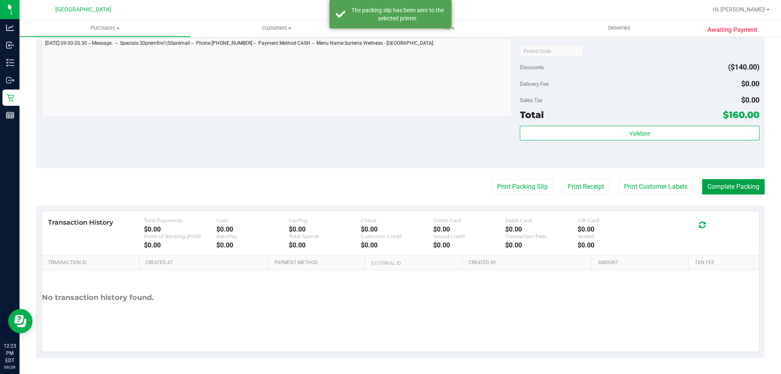
click at [389, 185] on button "Complete Packing" at bounding box center [733, 186] width 63 height 15
